Goal: Transaction & Acquisition: Book appointment/travel/reservation

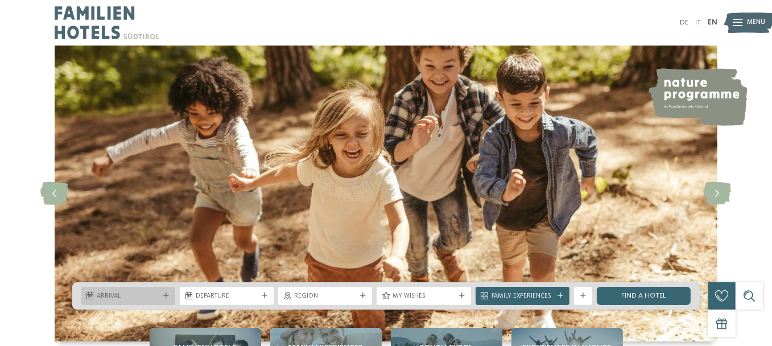
click at [169, 294] on icon at bounding box center [166, 296] width 6 height 6
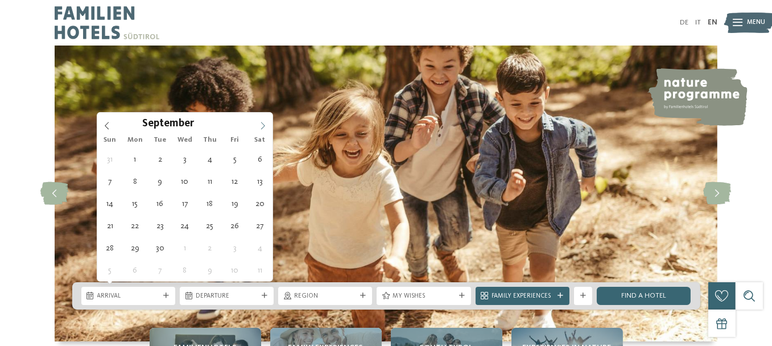
click at [262, 122] on icon at bounding box center [263, 126] width 8 height 8
type input "****"
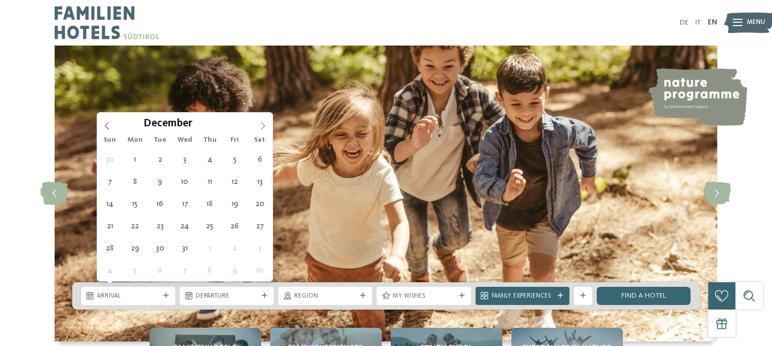
click at [262, 122] on icon at bounding box center [263, 126] width 8 height 8
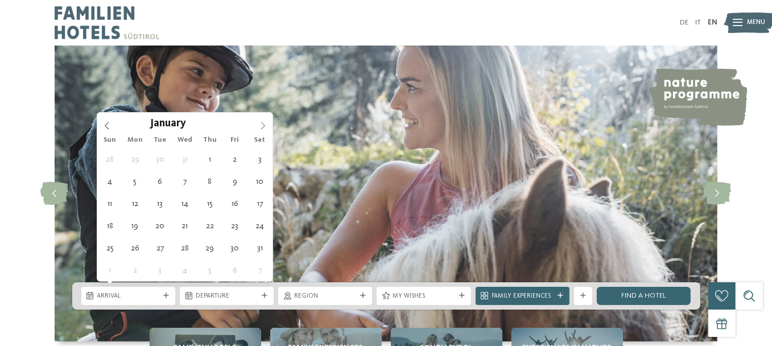
click at [262, 122] on icon at bounding box center [263, 126] width 8 height 8
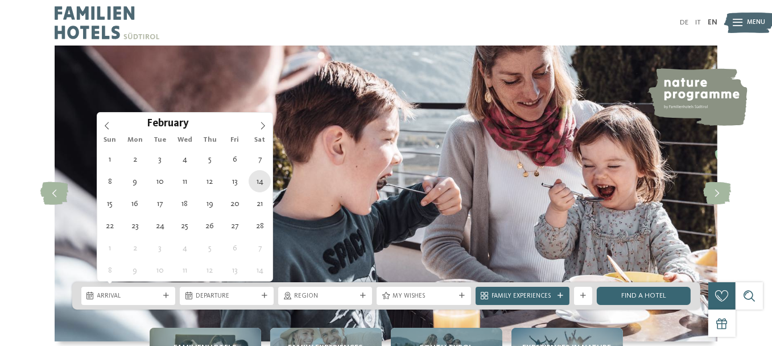
type div "[DATE]"
type input "****"
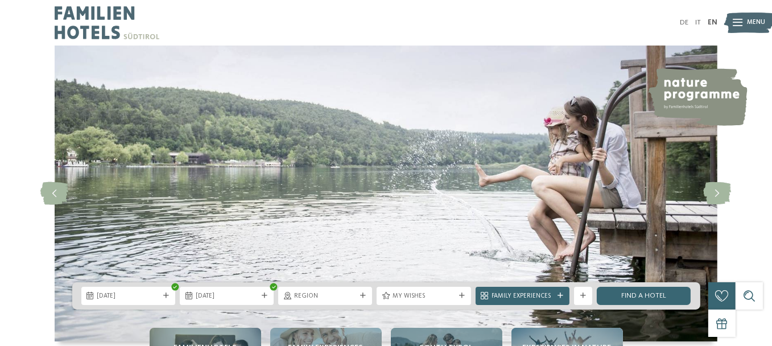
click at [353, 187] on img at bounding box center [386, 194] width 663 height 296
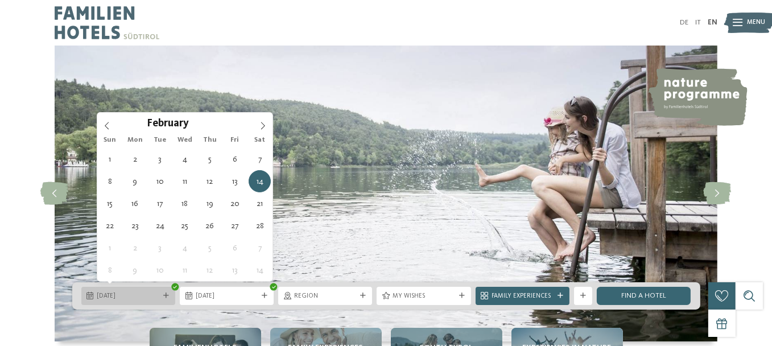
click at [153, 298] on span "[DATE]" at bounding box center [128, 296] width 62 height 9
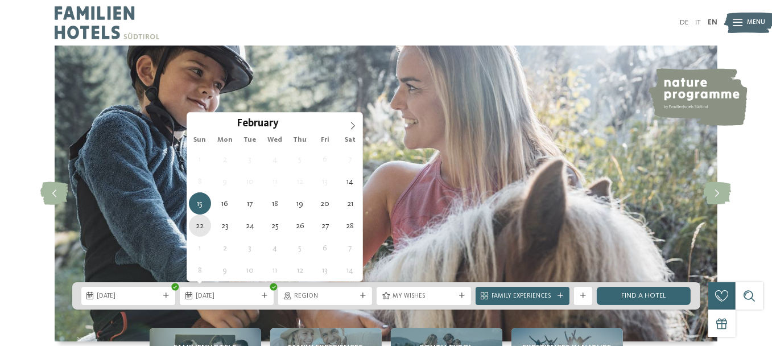
type div "[DATE]"
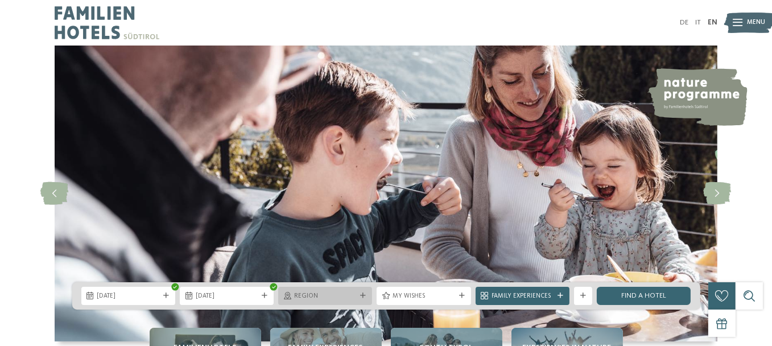
click at [359, 295] on div at bounding box center [363, 296] width 9 height 6
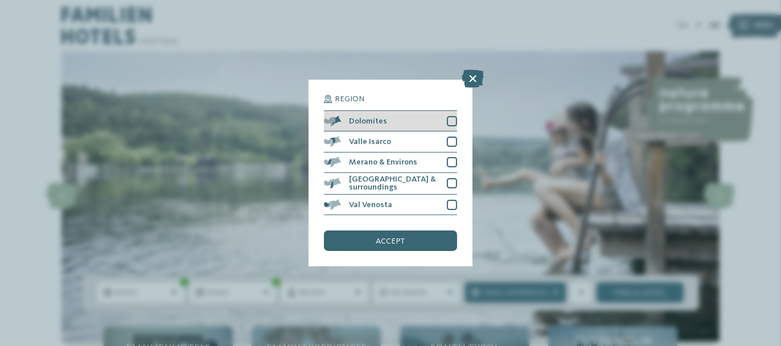
click at [453, 125] on div at bounding box center [452, 121] width 10 height 10
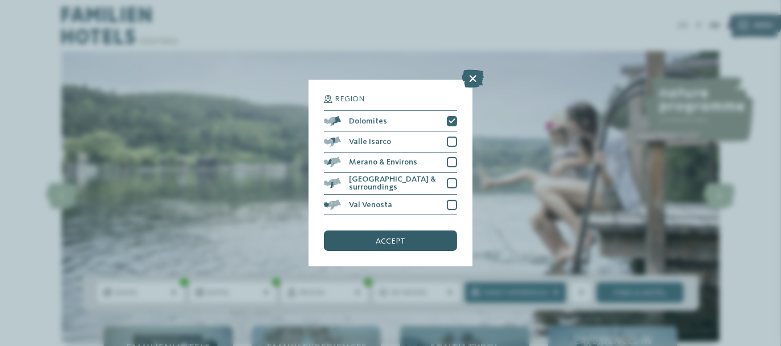
click at [400, 248] on div "accept" at bounding box center [390, 241] width 133 height 20
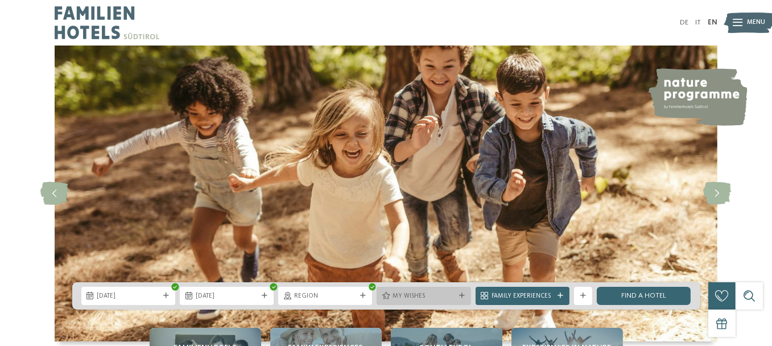
click at [405, 301] on div "My wishes" at bounding box center [424, 296] width 94 height 18
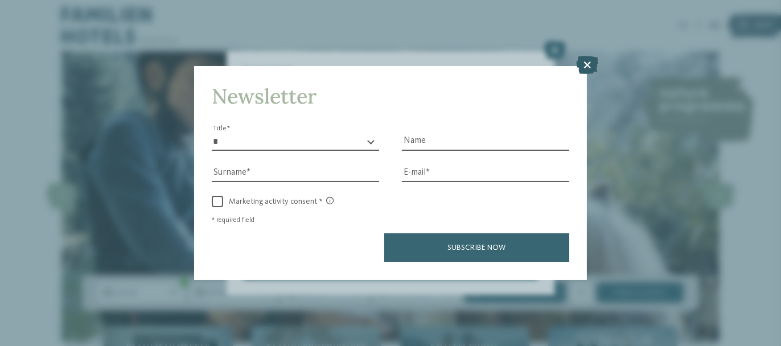
click at [586, 62] on icon at bounding box center [587, 65] width 22 height 18
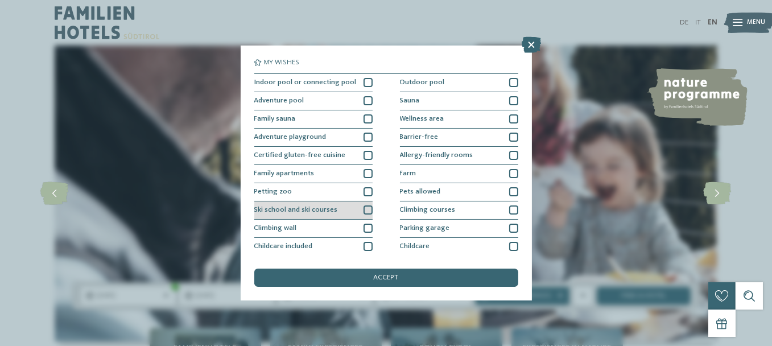
click at [364, 215] on div at bounding box center [368, 209] width 9 height 9
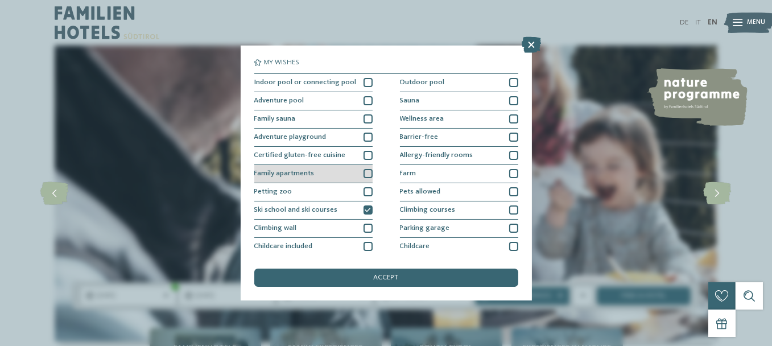
click at [364, 178] on div at bounding box center [368, 173] width 9 height 9
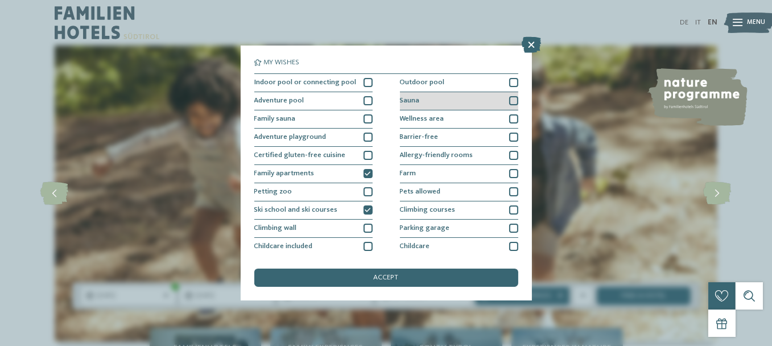
click at [519, 105] on div at bounding box center [513, 100] width 9 height 9
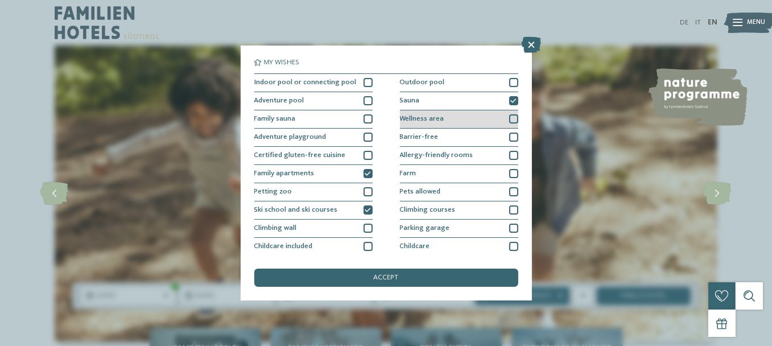
click at [519, 124] on div at bounding box center [513, 118] width 9 height 9
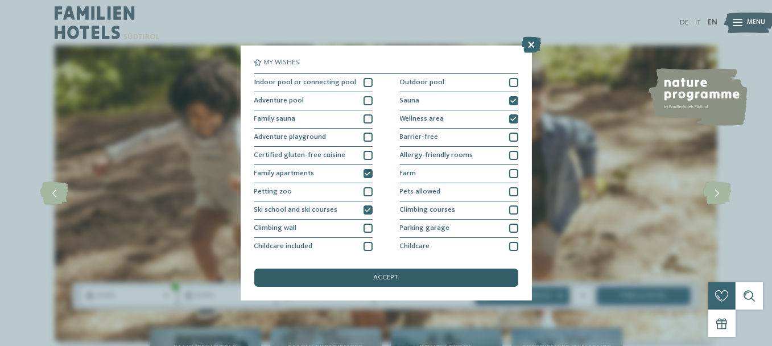
click at [390, 274] on span "accept" at bounding box center [386, 277] width 25 height 7
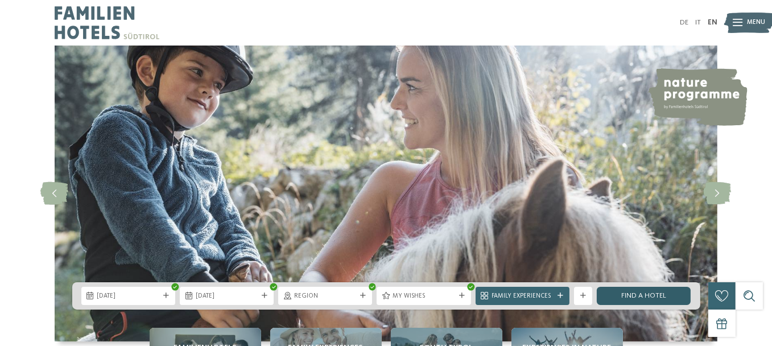
click at [643, 290] on link "Find a hotel" at bounding box center [644, 296] width 94 height 18
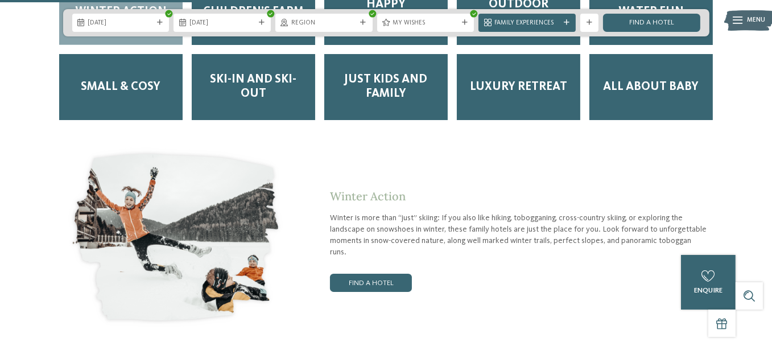
scroll to position [1626, 0]
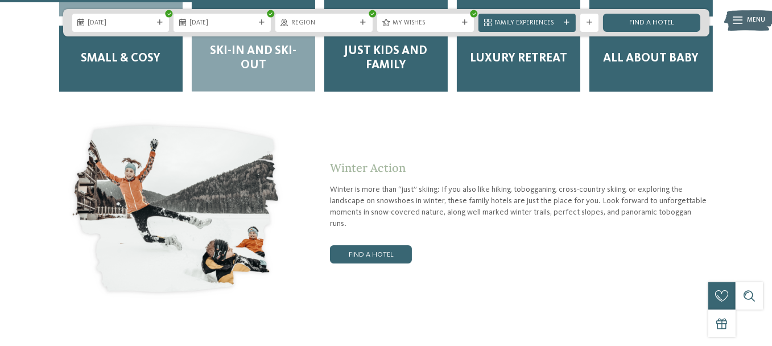
click at [235, 73] on span "Ski-in and Ski-out" at bounding box center [253, 58] width 105 height 28
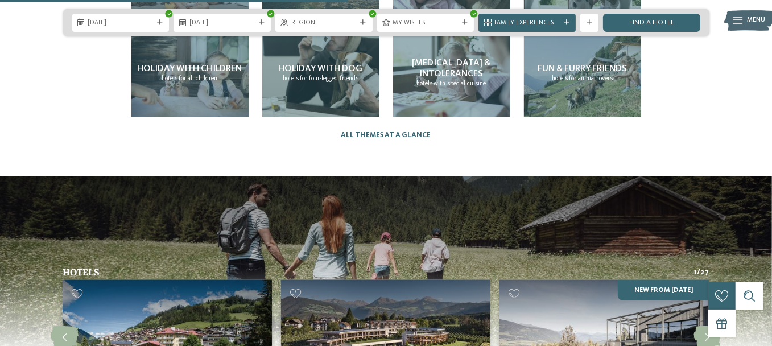
scroll to position [2155, 0]
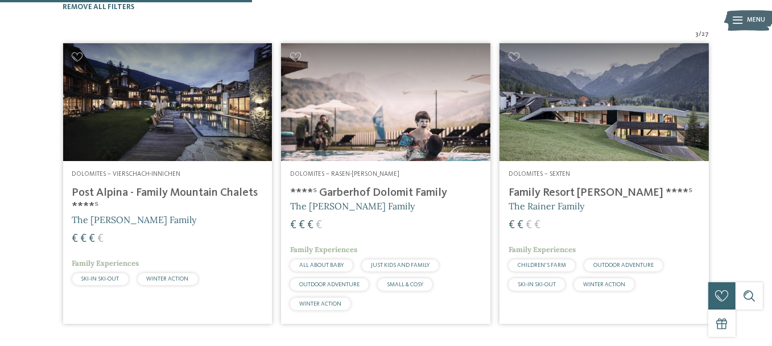
scroll to position [2, 0]
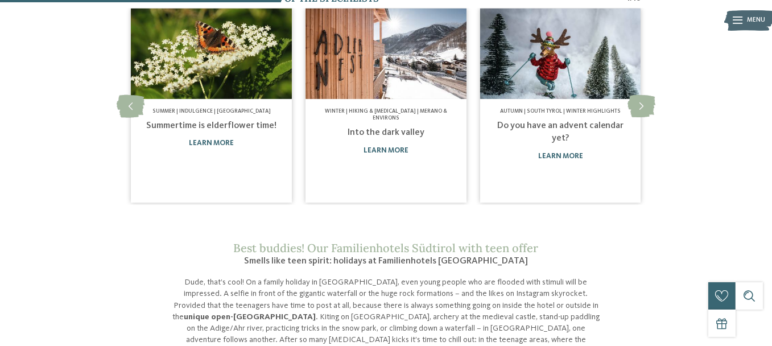
scroll to position [626, 0]
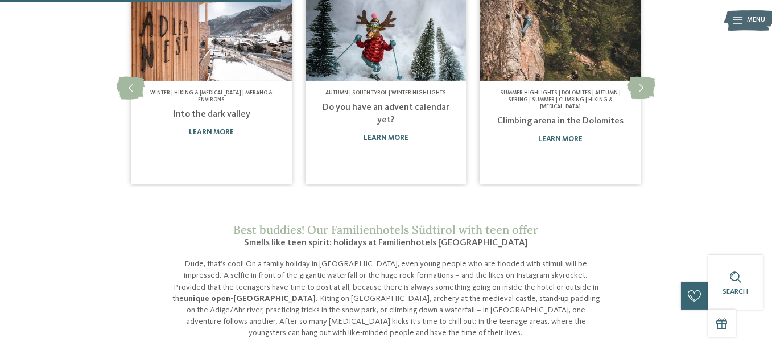
click at [353, 81] on img at bounding box center [386, 35] width 161 height 91
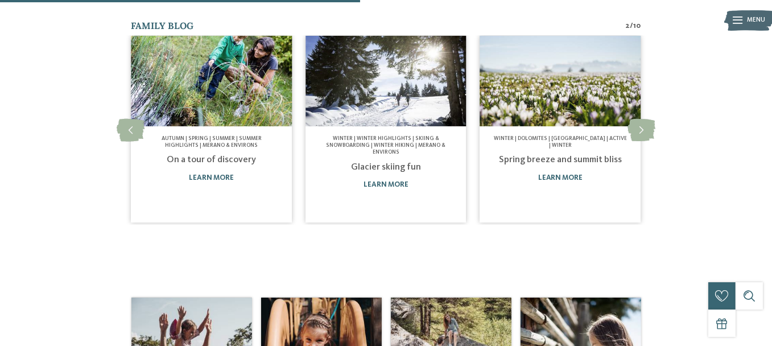
scroll to position [512, 0]
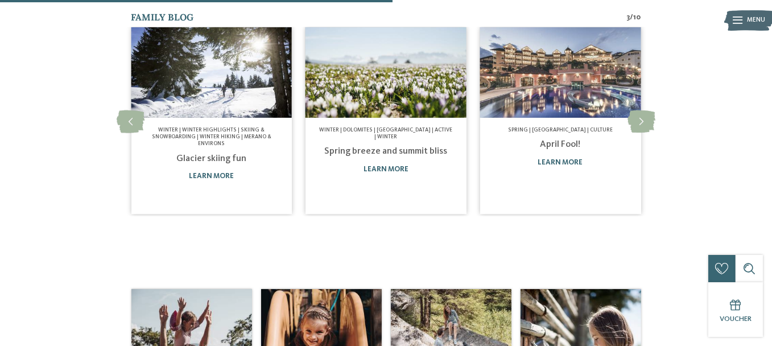
click at [180, 118] on img at bounding box center [211, 72] width 161 height 91
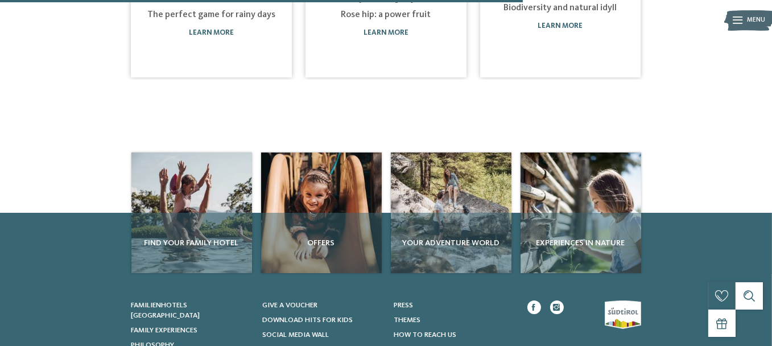
scroll to position [683, 0]
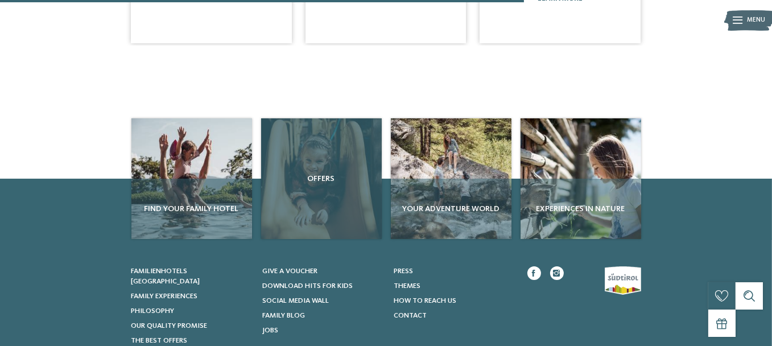
click at [289, 239] on div "Offers" at bounding box center [321, 178] width 121 height 121
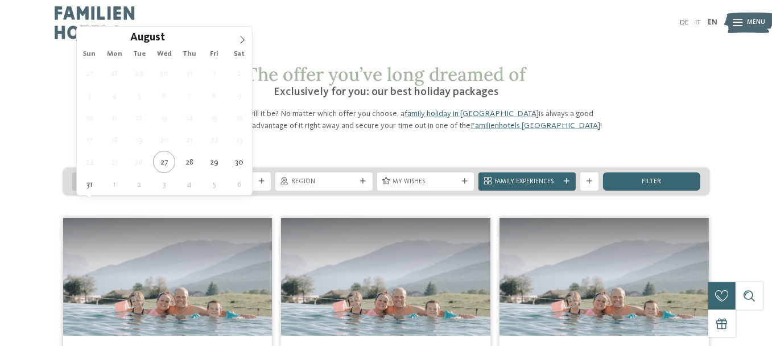
click at [153, 186] on div "Arrival" at bounding box center [121, 181] width 70 height 10
click at [239, 40] on icon at bounding box center [242, 40] width 8 height 8
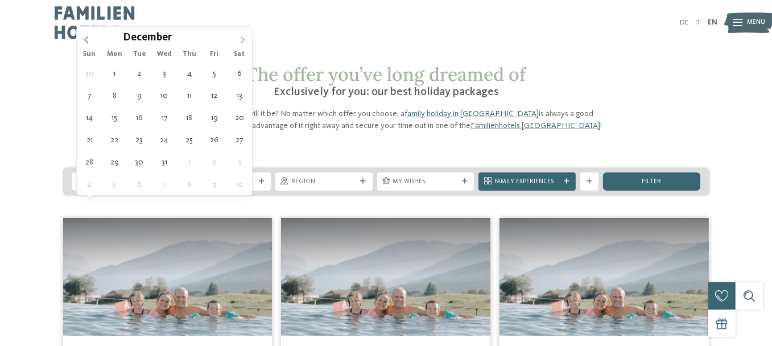
type input "****"
click at [239, 40] on icon at bounding box center [242, 40] width 8 height 8
type div "[DATE]"
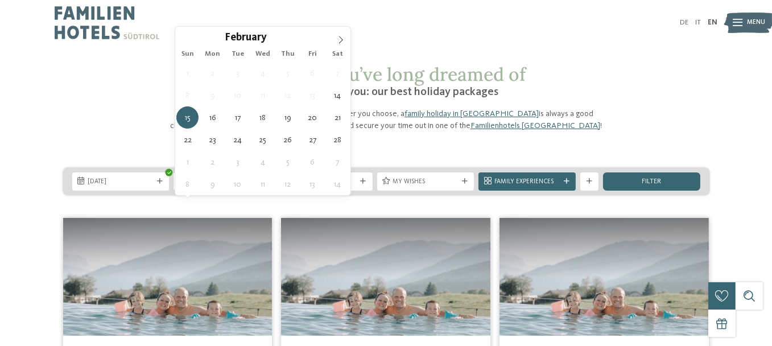
type input "****"
type div "[DATE]"
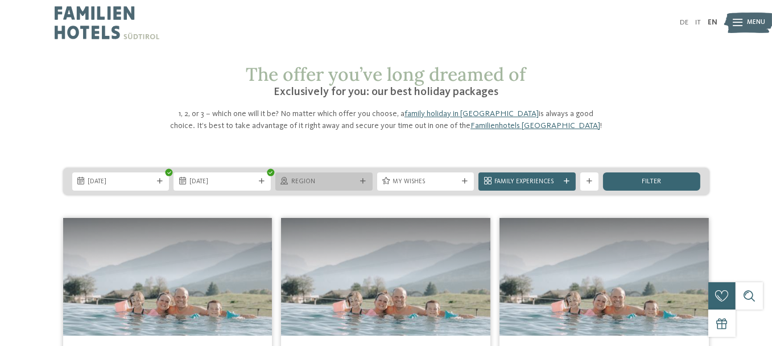
click at [350, 186] on div "Region" at bounding box center [324, 181] width 70 height 10
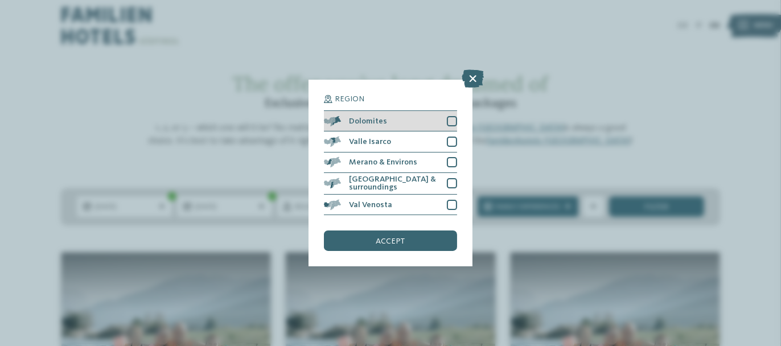
click at [431, 125] on div "Dolomites" at bounding box center [390, 121] width 133 height 20
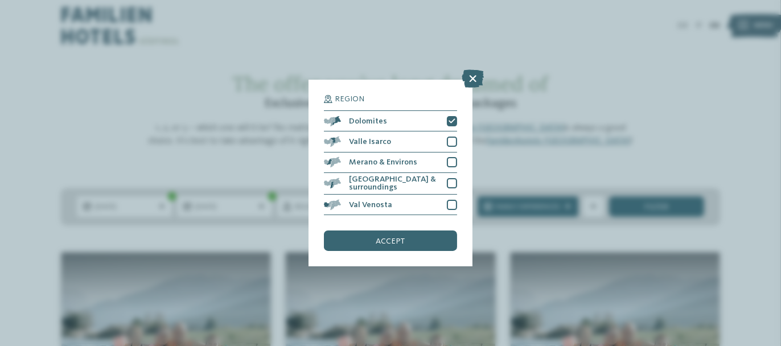
click at [608, 81] on div "Region Dolomites" at bounding box center [390, 173] width 781 height 346
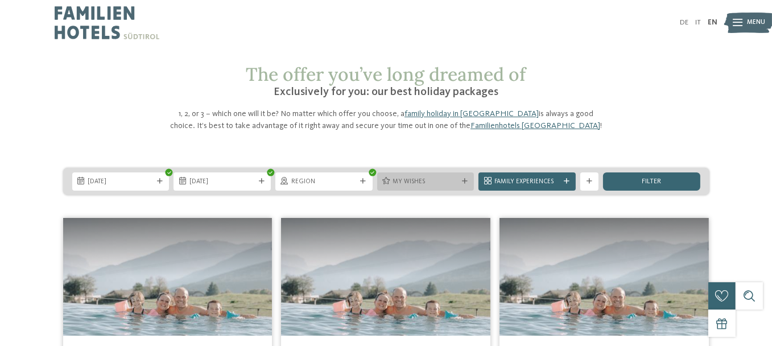
click at [462, 184] on icon at bounding box center [465, 182] width 6 height 6
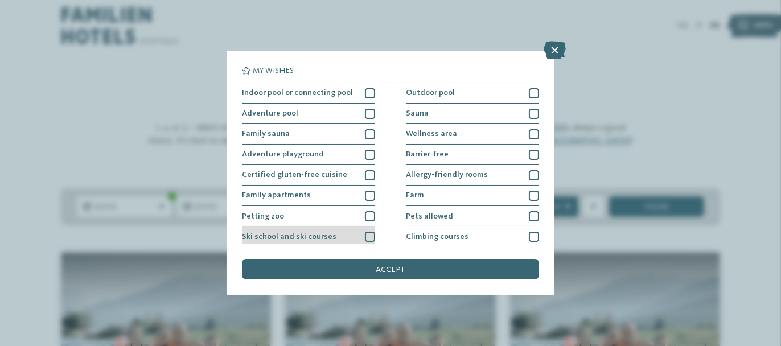
click at [306, 242] on div "Ski school and ski courses" at bounding box center [308, 237] width 133 height 20
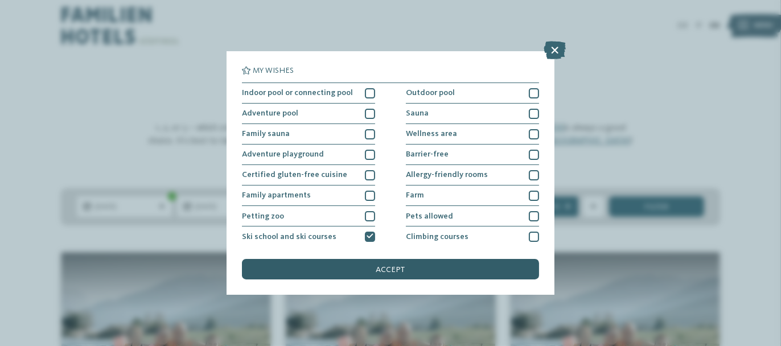
click at [357, 273] on div "accept" at bounding box center [390, 269] width 297 height 20
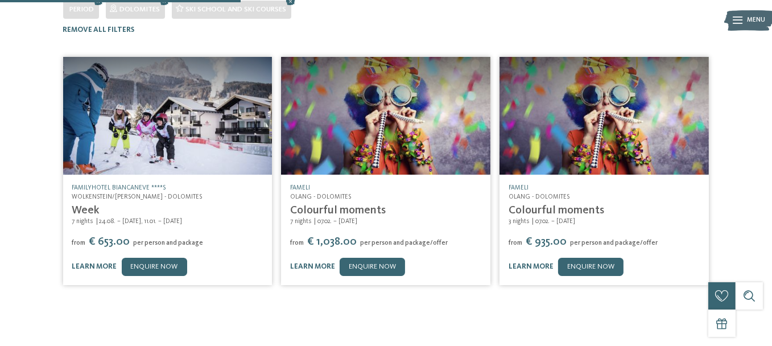
scroll to position [245, 0]
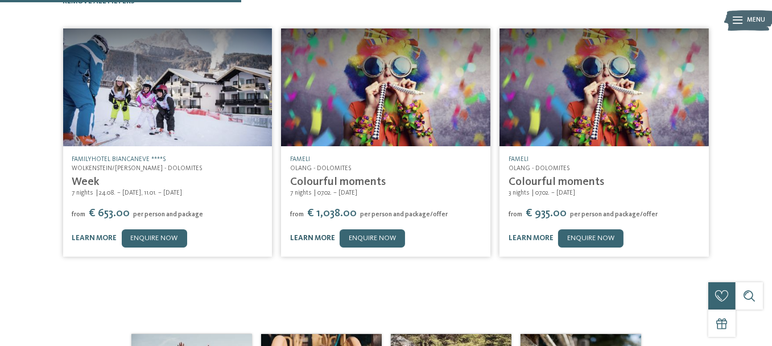
click at [334, 242] on link "learn more" at bounding box center [312, 238] width 45 height 7
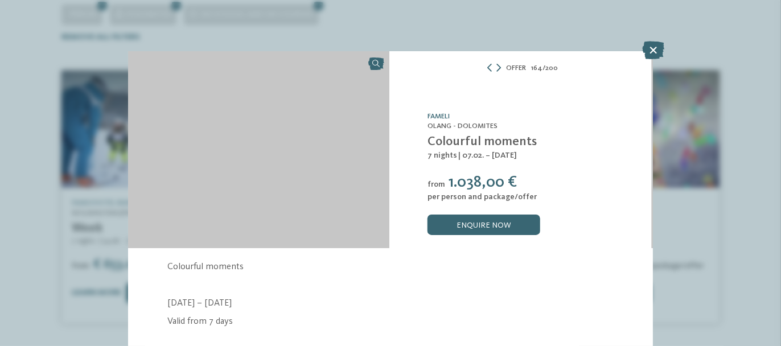
click at [334, 302] on div "Offer 164 / 200 slide 164 of 200" at bounding box center [390, 173] width 781 height 346
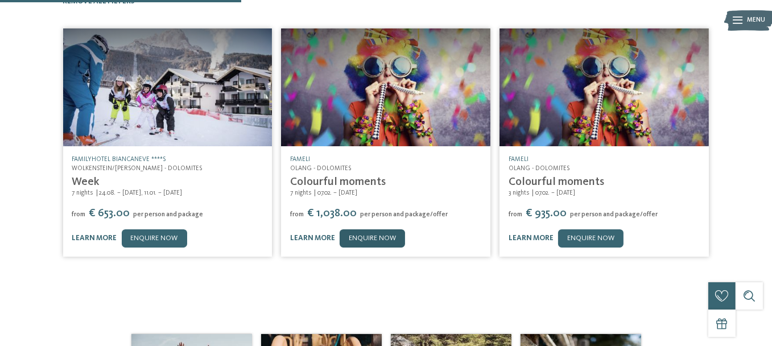
click at [356, 248] on link "enquire now" at bounding box center [372, 238] width 65 height 18
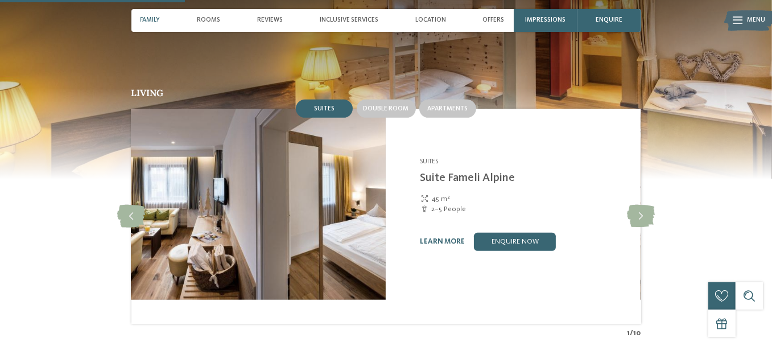
scroll to position [873, 0]
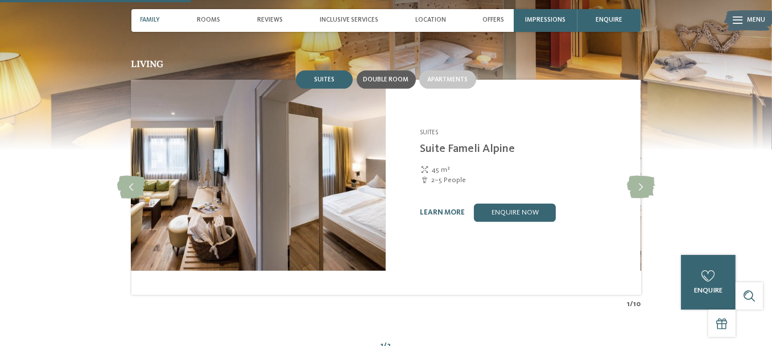
click at [409, 83] on span "Double room" at bounding box center [387, 79] width 46 height 7
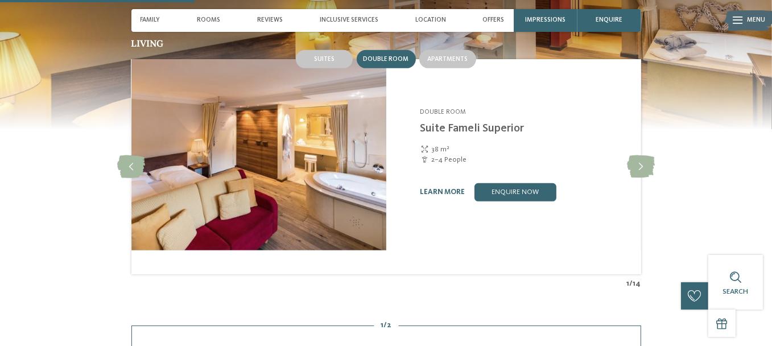
scroll to position [888, 0]
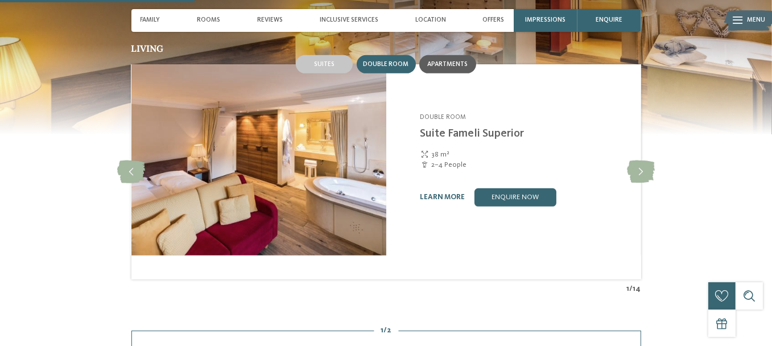
click at [468, 68] on span "Apartments" at bounding box center [447, 64] width 40 height 7
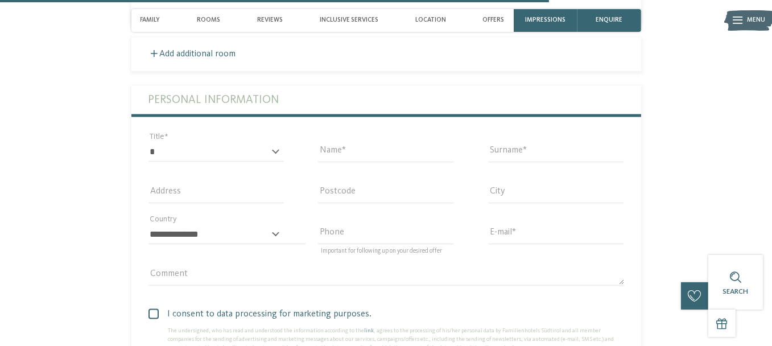
scroll to position [2652, 0]
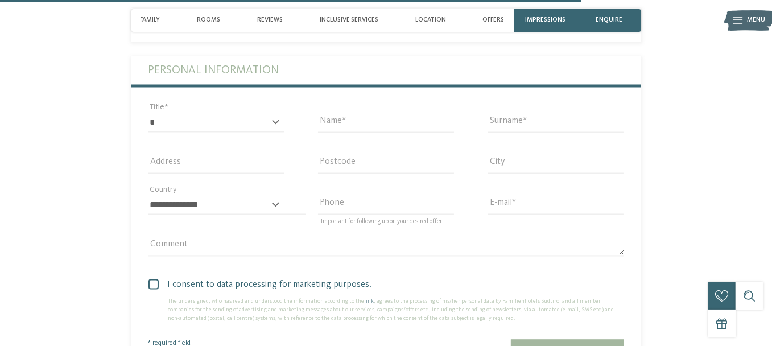
type input "*"
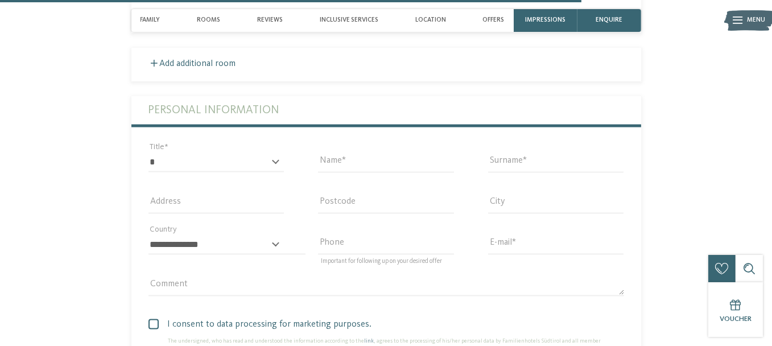
select select "**"
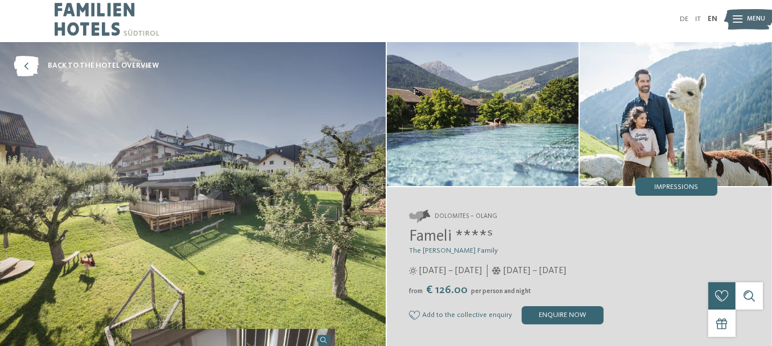
scroll to position [0, 0]
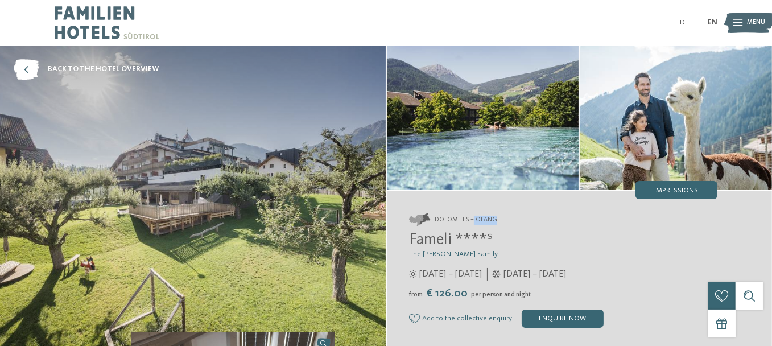
drag, startPoint x: 495, startPoint y: 229, endPoint x: 518, endPoint y: 227, distance: 23.4
click at [557, 226] on address "Dolomites – Olang" at bounding box center [564, 219] width 309 height 13
drag, startPoint x: 499, startPoint y: 222, endPoint x: 490, endPoint y: 217, distance: 10.9
click at [499, 222] on address "Dolomites – Olang" at bounding box center [564, 219] width 309 height 13
click at [488, 221] on div "Dolomites – Olang Fameli ****ˢ The Gasser Family from" at bounding box center [580, 271] width 386 height 160
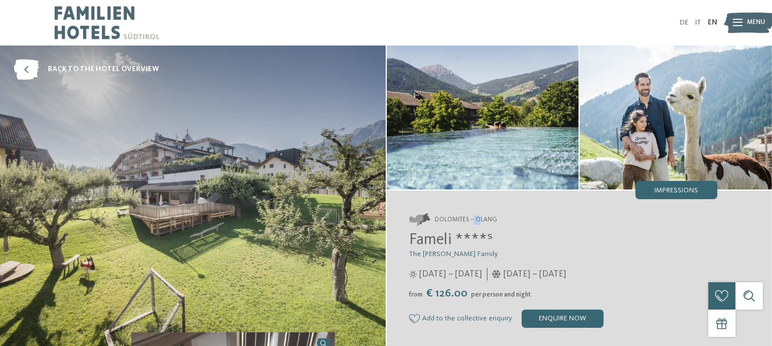
click at [498, 226] on address "Dolomites – Olang" at bounding box center [564, 219] width 309 height 13
drag, startPoint x: 535, startPoint y: 222, endPoint x: 487, endPoint y: 227, distance: 48.0
click at [487, 226] on address "Dolomites – Olang" at bounding box center [564, 219] width 309 height 13
